Goal: Check status

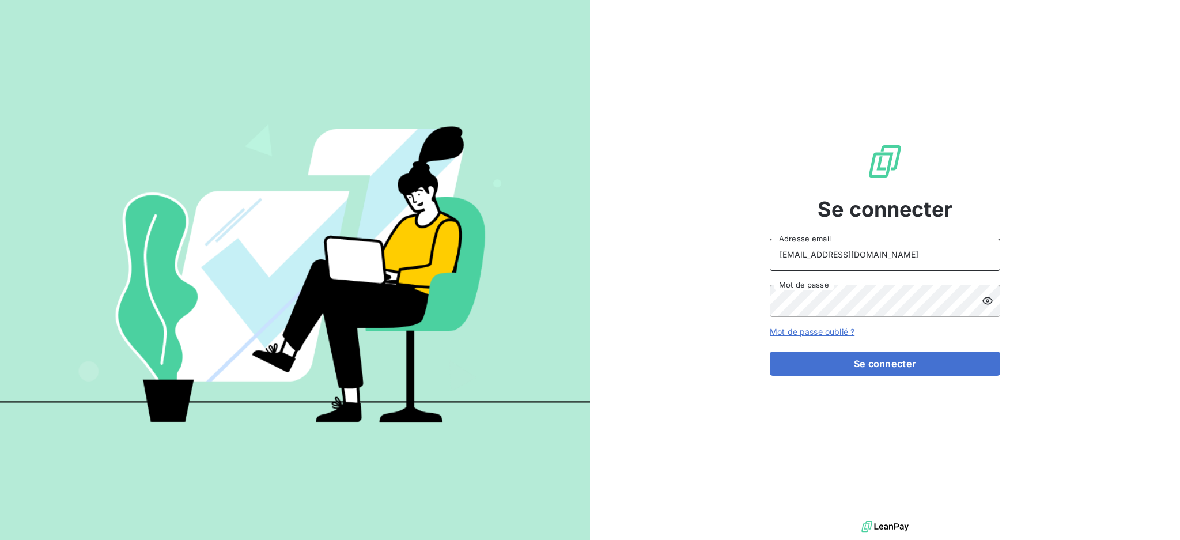
click at [865, 249] on input "[EMAIL_ADDRESS][DOMAIN_NAME]" at bounding box center [885, 255] width 230 height 32
type input "[EMAIL_ADDRESS][DOMAIN_NAME]"
click at [854, 365] on button "Se connecter" at bounding box center [885, 363] width 230 height 24
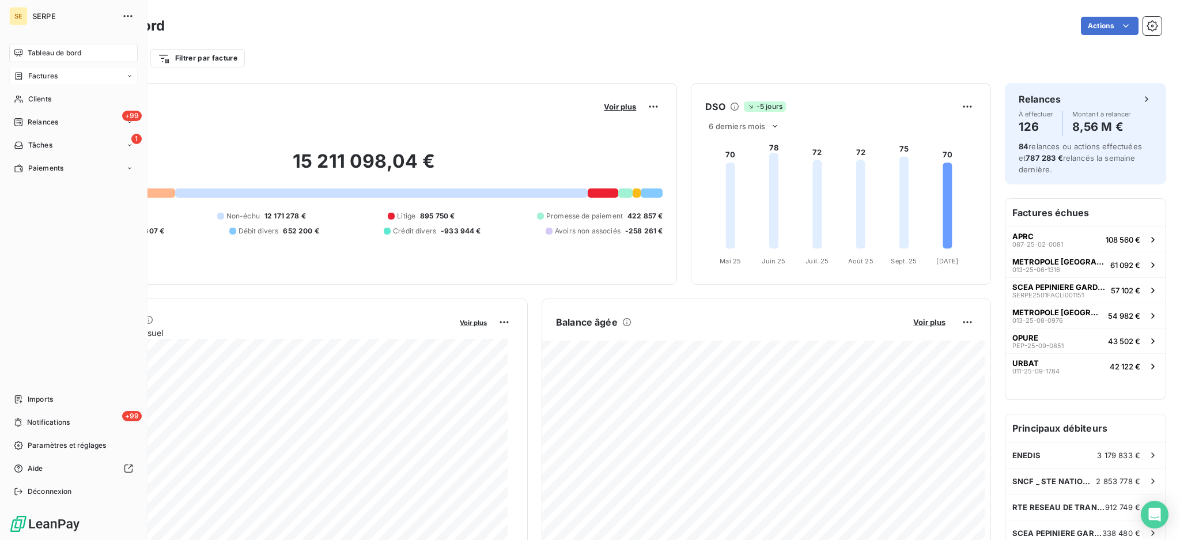
click at [41, 78] on span "Factures" at bounding box center [42, 76] width 29 height 10
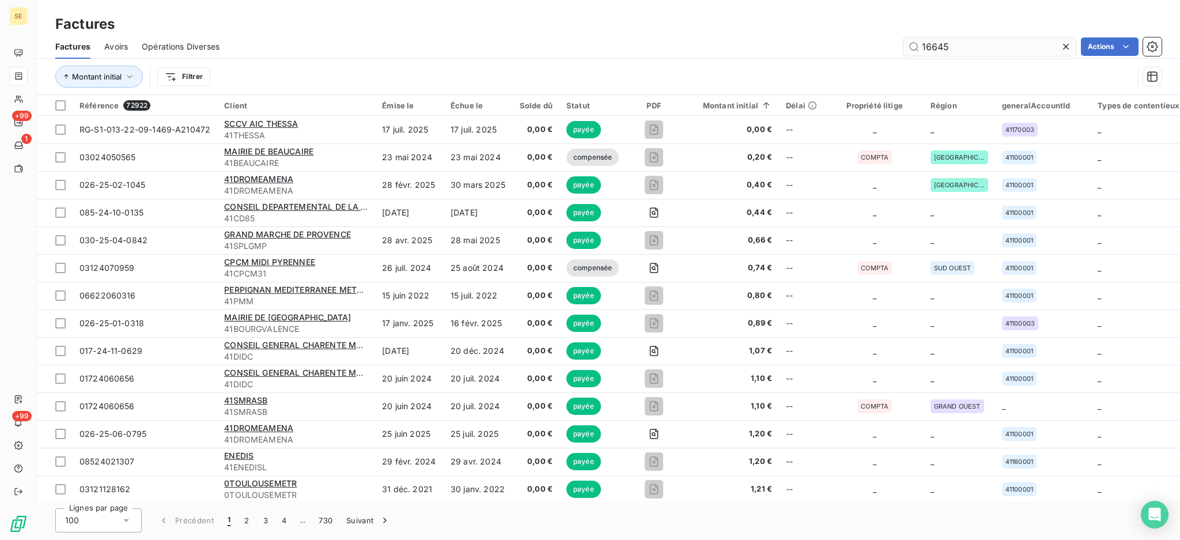
type input "16645"
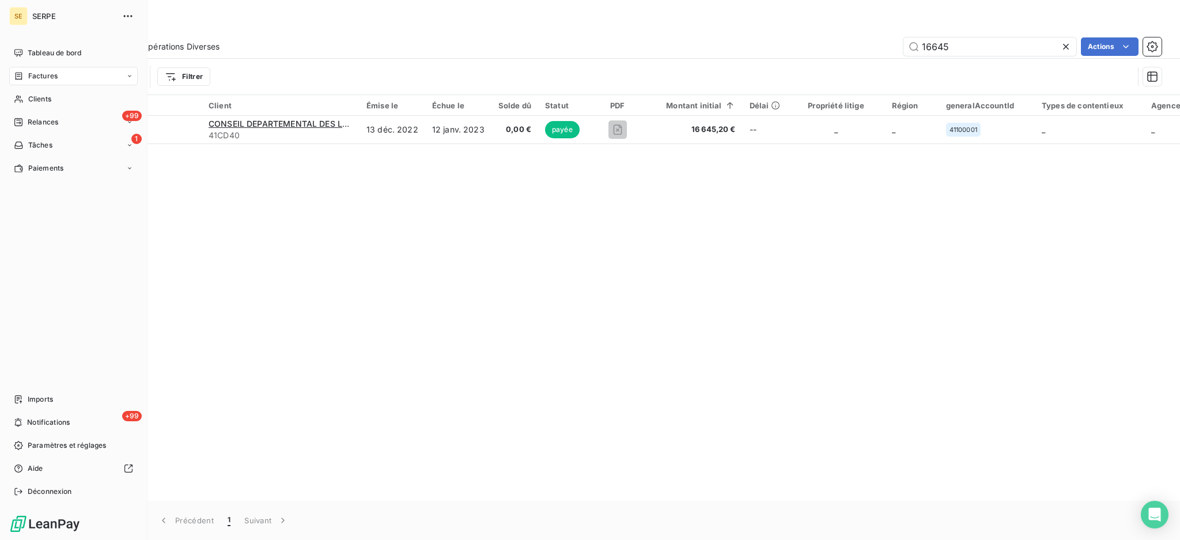
click at [35, 19] on span "SERPE" at bounding box center [73, 16] width 83 height 9
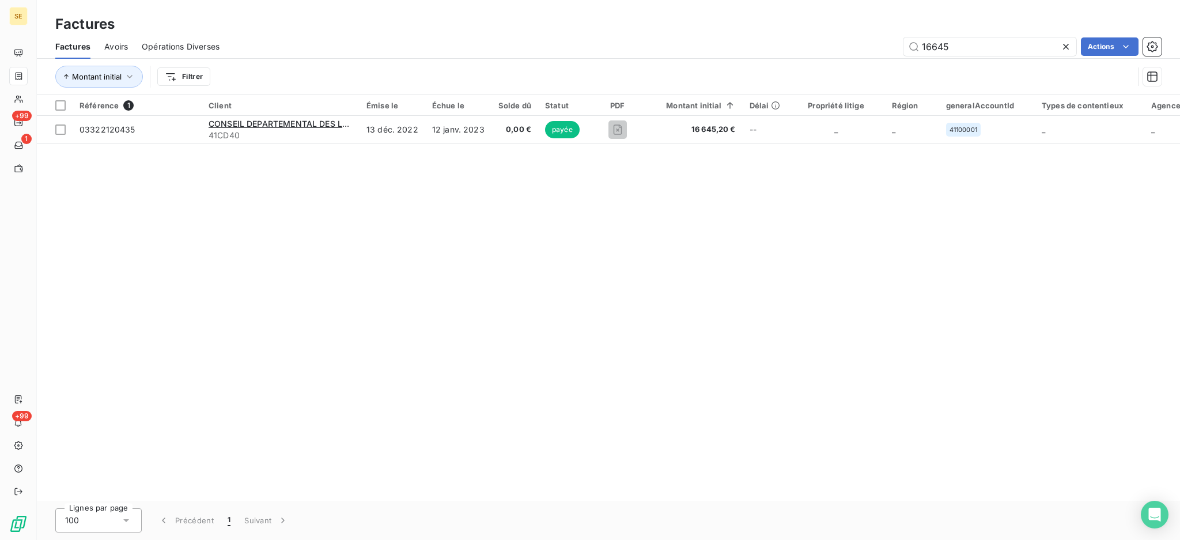
click at [757, 393] on div "Référence 1 Client Émise le Échue le Solde dû Statut PDF Montant initial Délai …" at bounding box center [608, 298] width 1143 height 406
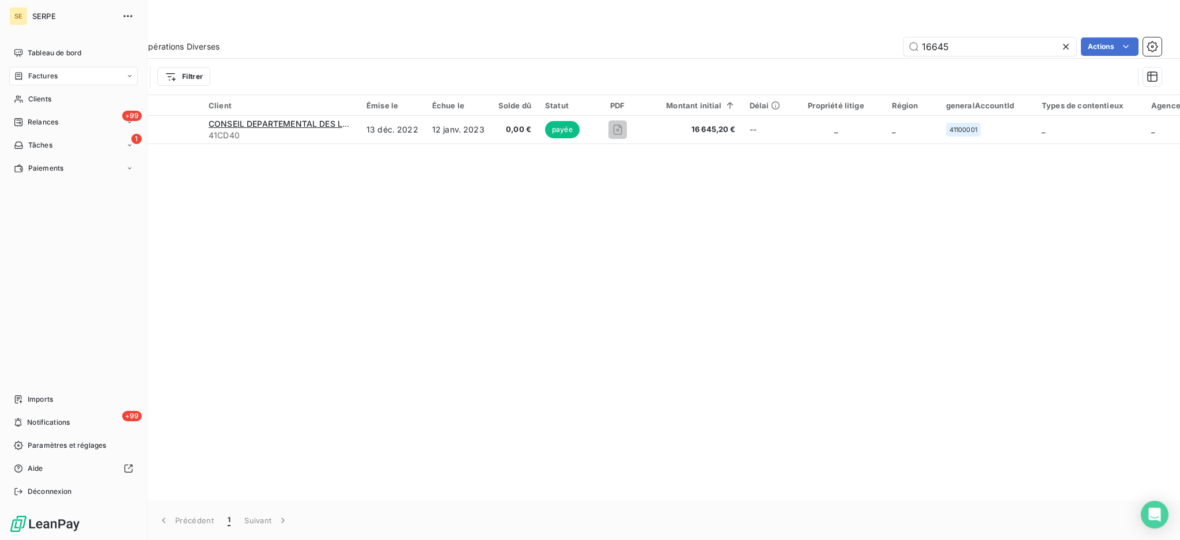
click at [37, 16] on span "SERPE" at bounding box center [73, 16] width 83 height 9
click at [44, 486] on div "Déconnexion" at bounding box center [73, 491] width 128 height 18
